Goal: Complete application form

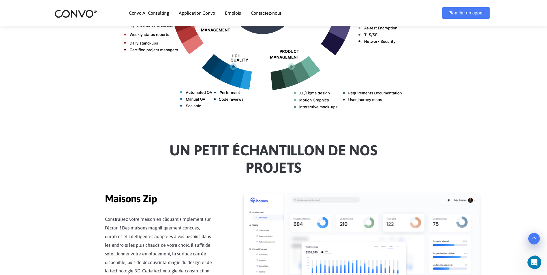
scroll to position [375, 0]
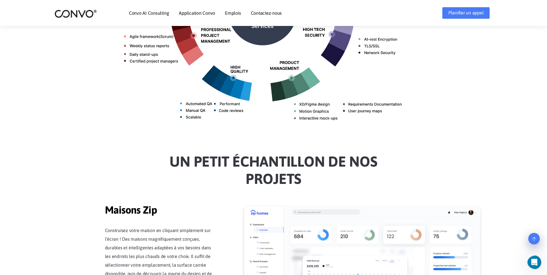
click at [262, 12] on link "Contactez-nous" at bounding box center [266, 13] width 31 height 5
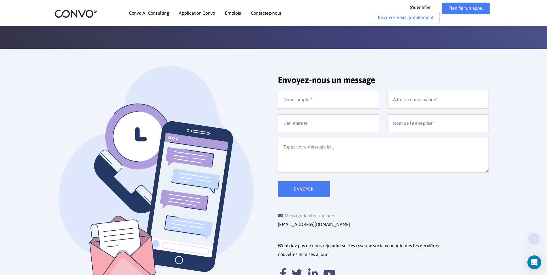
scroll to position [115, 0]
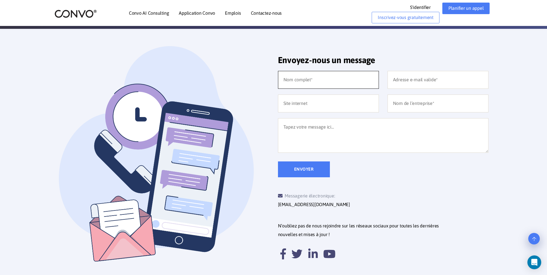
click at [302, 78] on input "text" at bounding box center [328, 80] width 101 height 18
type input "Manuela TASSA TAMOUKUE"
type input "tassamanuela84@gmail.com"
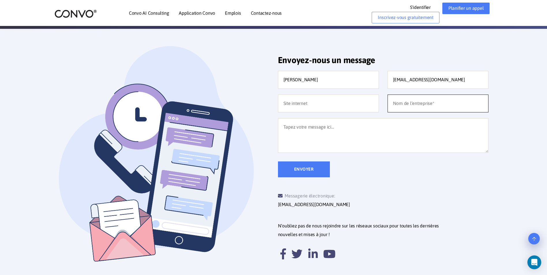
click at [436, 105] on input "text" at bounding box center [437, 104] width 101 height 18
type input "Pigier Toulouse"
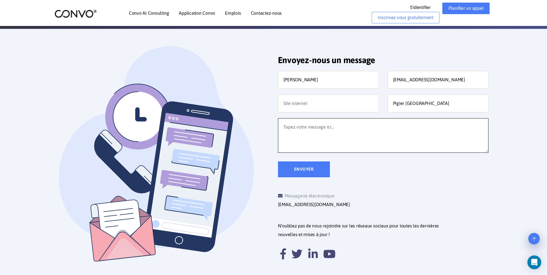
click at [333, 133] on textarea at bounding box center [383, 135] width 210 height 35
click at [285, 123] on textarea "Bonjour, Ne parvenant pas à vous joindre, je vous contacte pour un suivi de can…" at bounding box center [383, 135] width 210 height 35
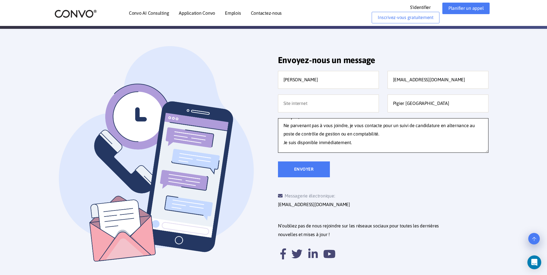
scroll to position [0, 0]
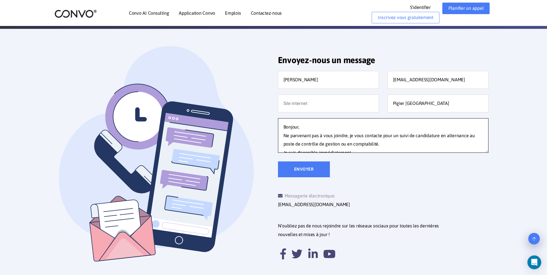
drag, startPoint x: 346, startPoint y: 134, endPoint x: 284, endPoint y: 137, distance: 62.3
click at [284, 137] on textarea "Bonjour, Ne parvenant pas à vous joindre, je vous contacte pour un suivi de can…" at bounding box center [383, 135] width 210 height 35
click at [314, 143] on textarea "Bonjour, Je suis étudiante à l'école de commerce Pigier en deuxième année de MB…" at bounding box center [383, 135] width 210 height 35
type textarea "Bonjour, Je suis étudiante à l'école de commerce Pigier en deuxième année de MB…"
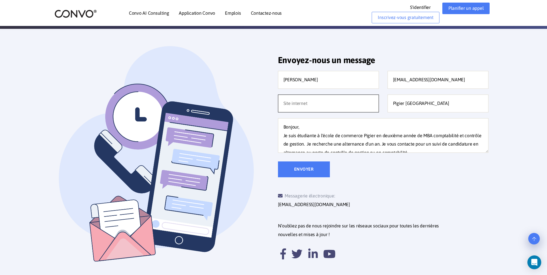
click at [353, 107] on input "text" at bounding box center [328, 104] width 101 height 18
paste input "www.linkedin.com/in/ manuela-tassa Nom de l’URL personnalisée"
drag, startPoint x: 318, startPoint y: 104, endPoint x: 372, endPoint y: 105, distance: 53.9
click at [372, 105] on input "www.linkedin.com/in/ manuela-tassa Nom de l’URL personnalisée" at bounding box center [328, 104] width 101 height 18
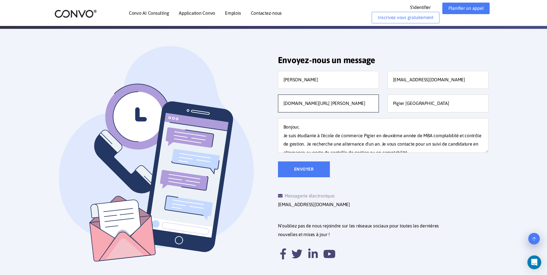
scroll to position [0, 0]
type input "www.linkedin.com/in/ manuela-tassa"
click at [315, 174] on input "Envoyer" at bounding box center [304, 169] width 52 height 16
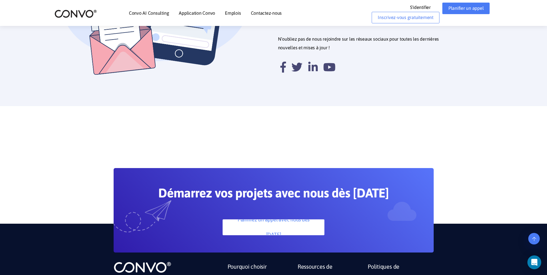
scroll to position [288, 0]
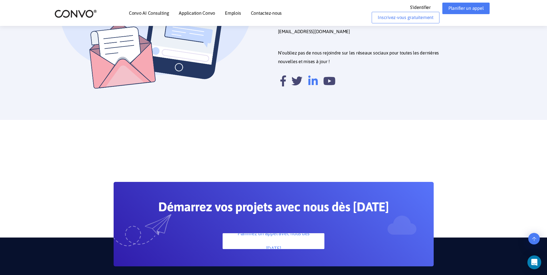
click at [313, 76] on icon at bounding box center [313, 81] width 10 height 11
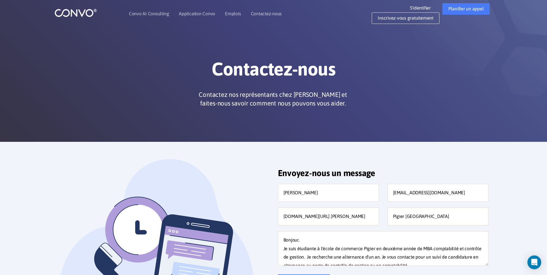
scroll to position [0, 0]
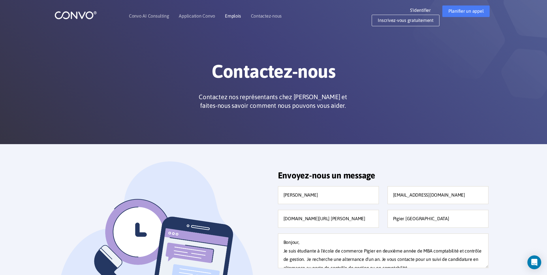
click at [235, 16] on link "Emplois" at bounding box center [233, 16] width 16 height 5
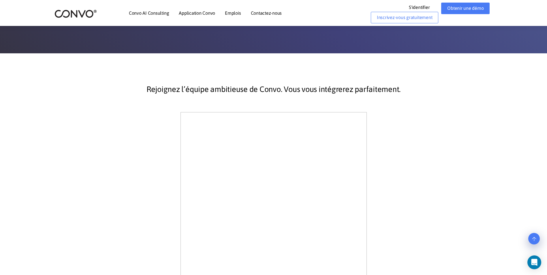
scroll to position [86, 0]
